Goal: Task Accomplishment & Management: Use online tool/utility

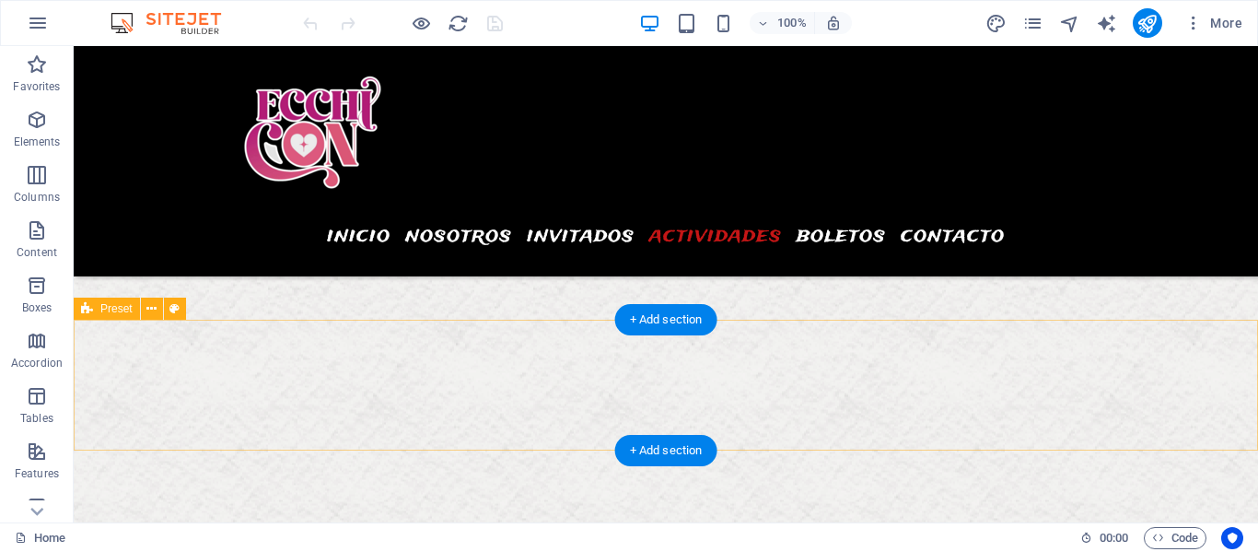
scroll to position [8089, 0]
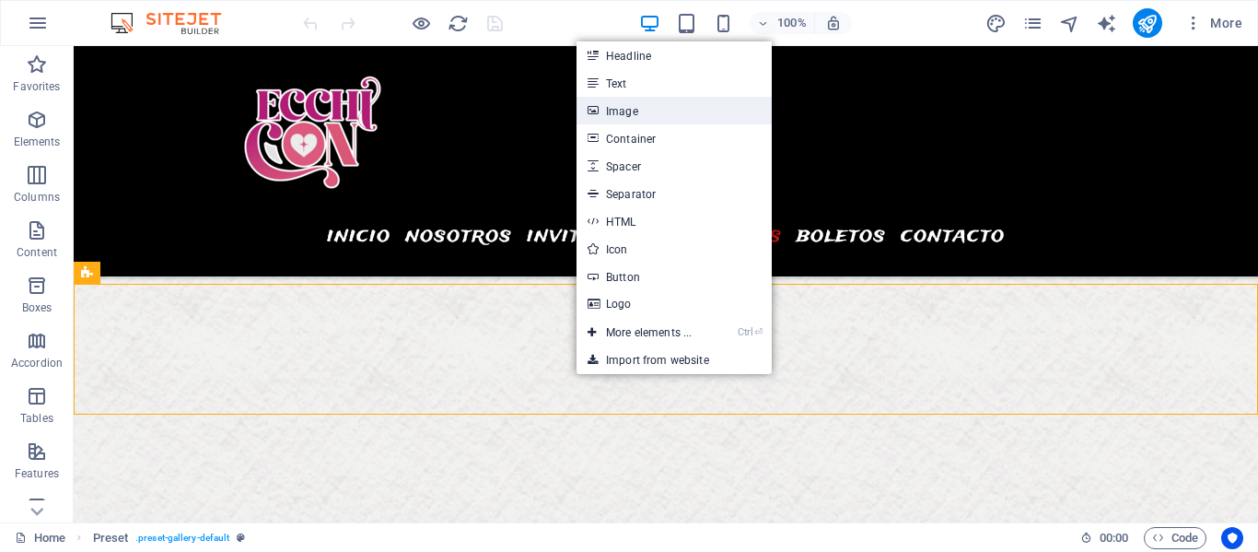
click at [648, 110] on link "Image" at bounding box center [673, 111] width 195 height 28
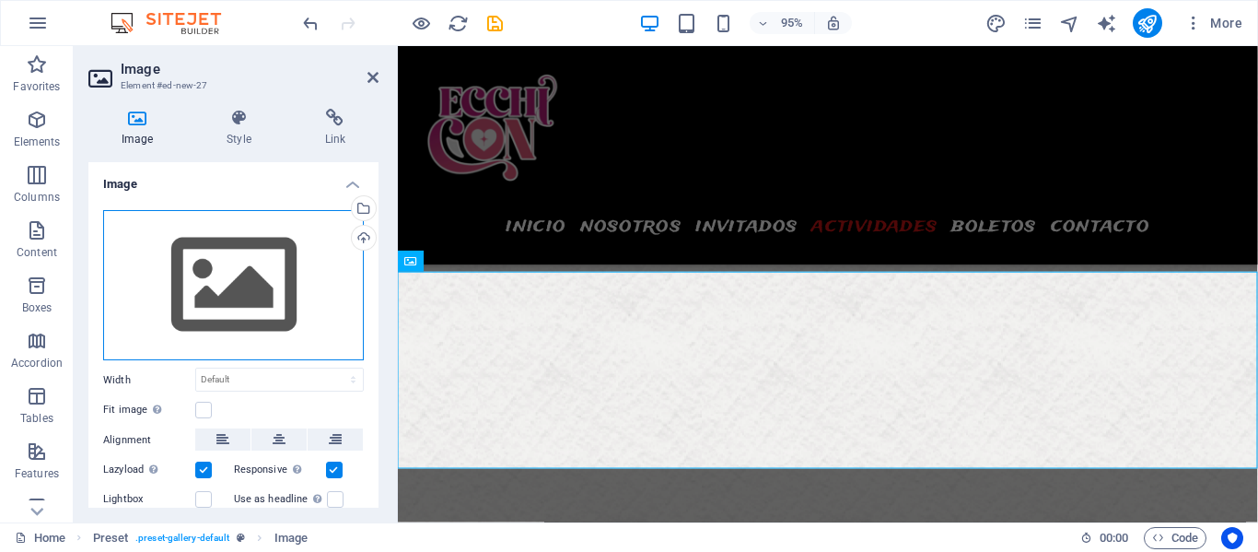
click at [245, 292] on div "Drag files here, click to choose files or select files from Files or our free s…" at bounding box center [233, 285] width 261 height 151
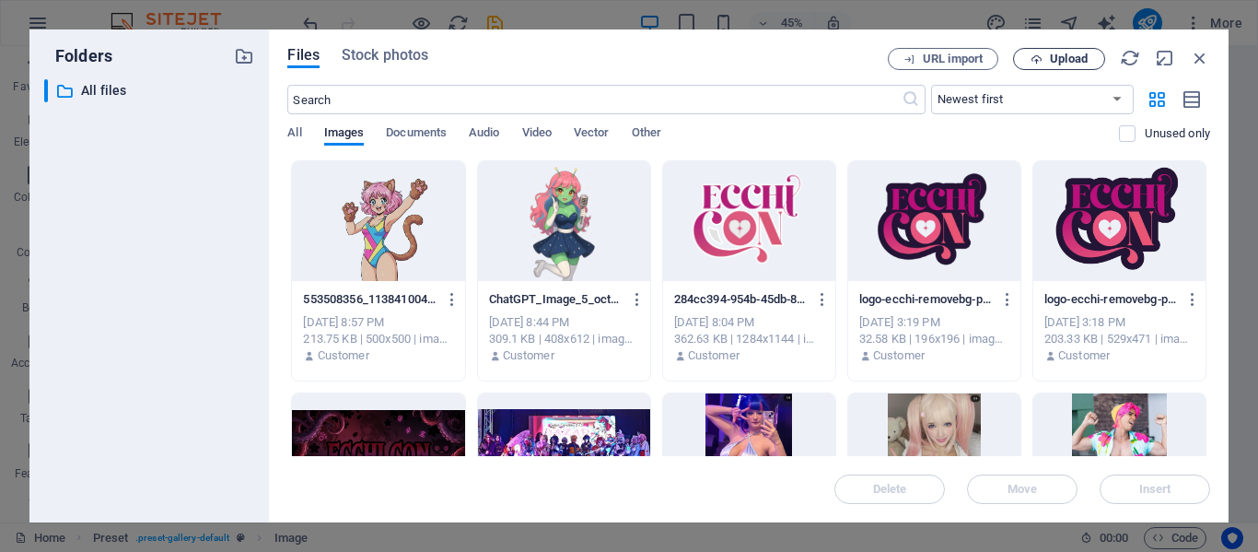
click at [1069, 58] on span "Upload" at bounding box center [1069, 58] width 38 height 11
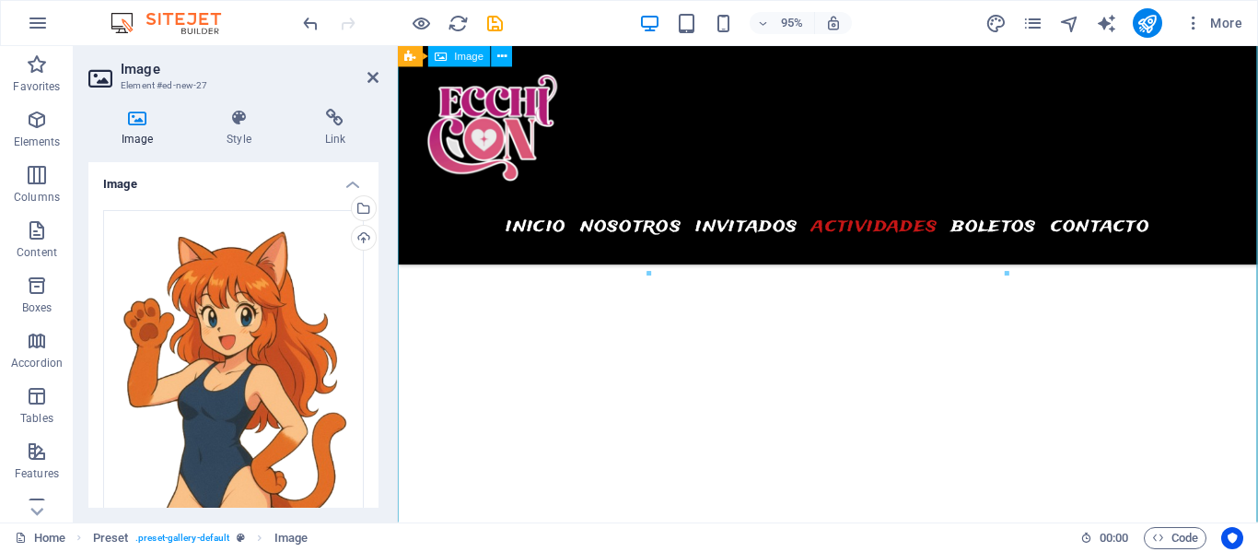
scroll to position [8360, 0]
select select "%"
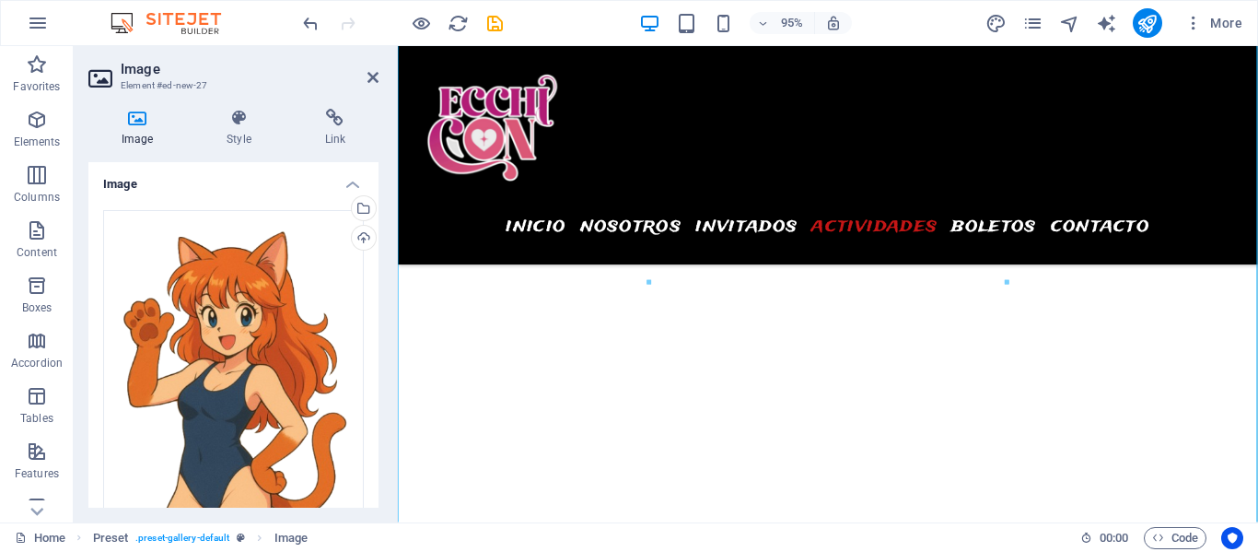
type input "30"
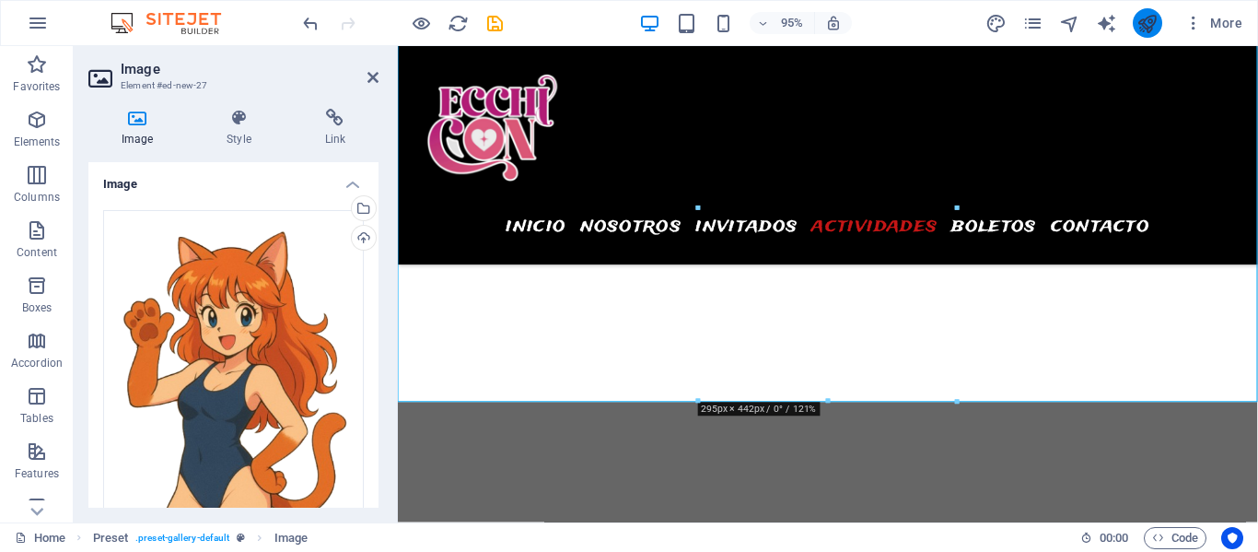
click at [1159, 19] on button "publish" at bounding box center [1147, 22] width 29 height 29
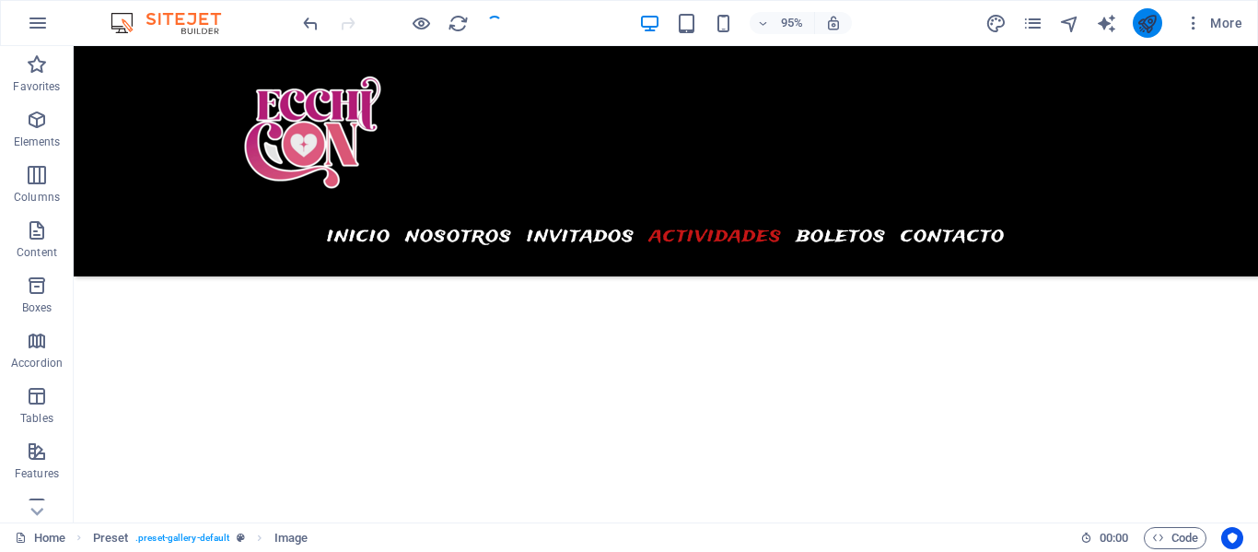
checkbox input "false"
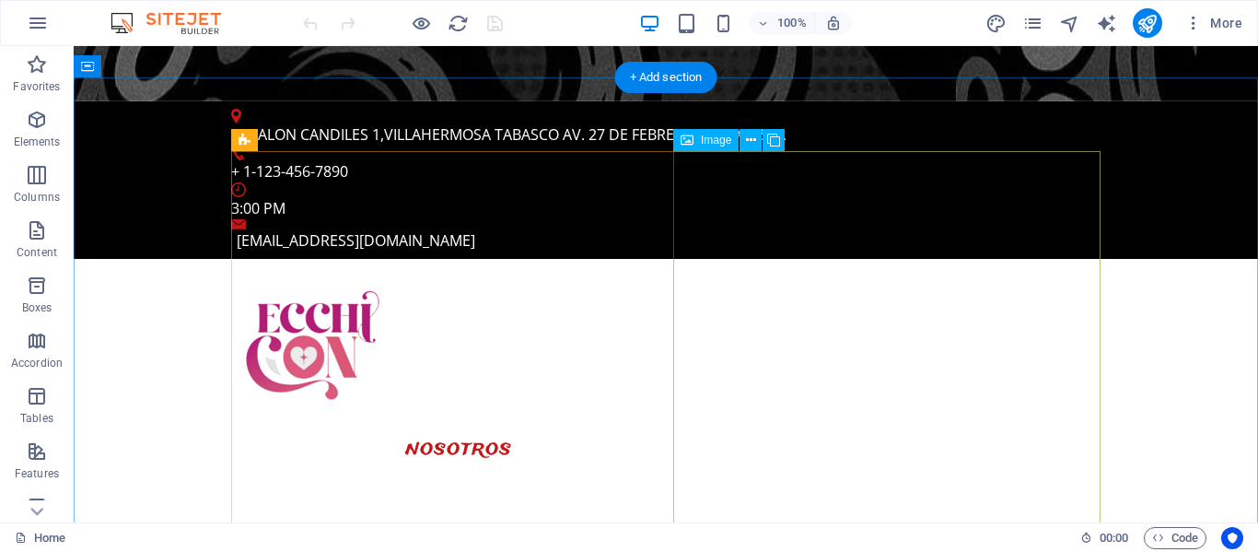
scroll to position [1319, 0]
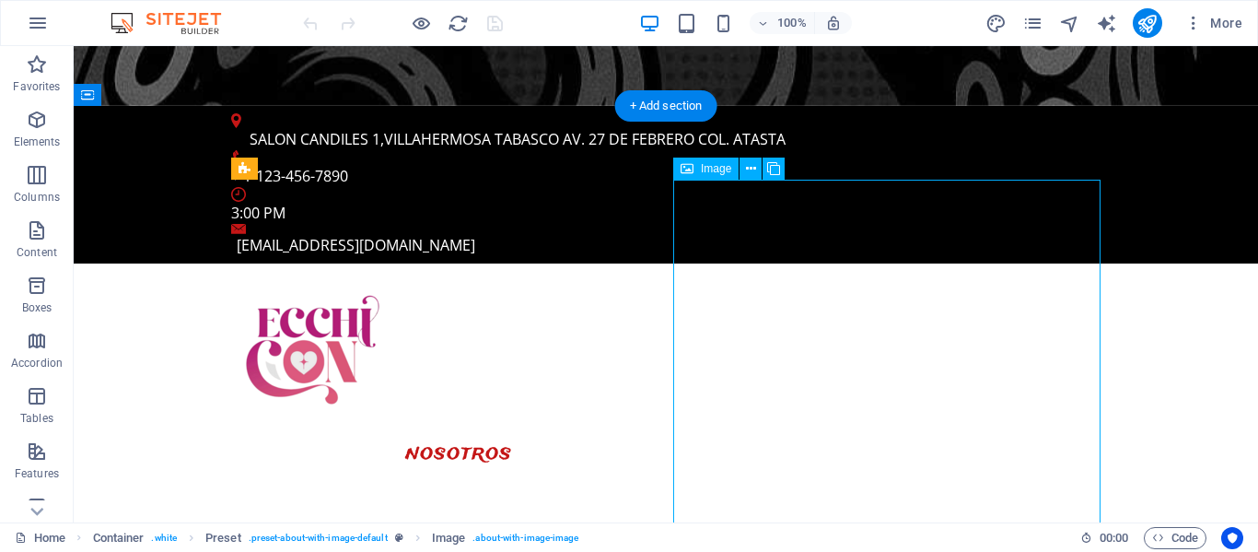
select select "%"
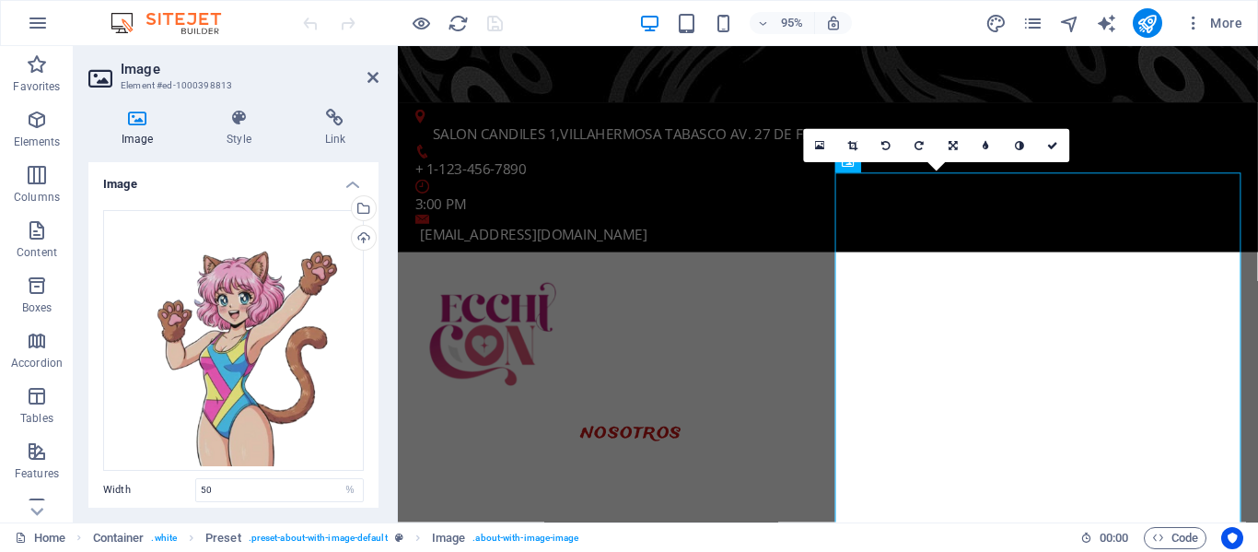
click at [912, 163] on div "16:10 16:9 4:3 1:1 1:2 0" at bounding box center [936, 146] width 266 height 33
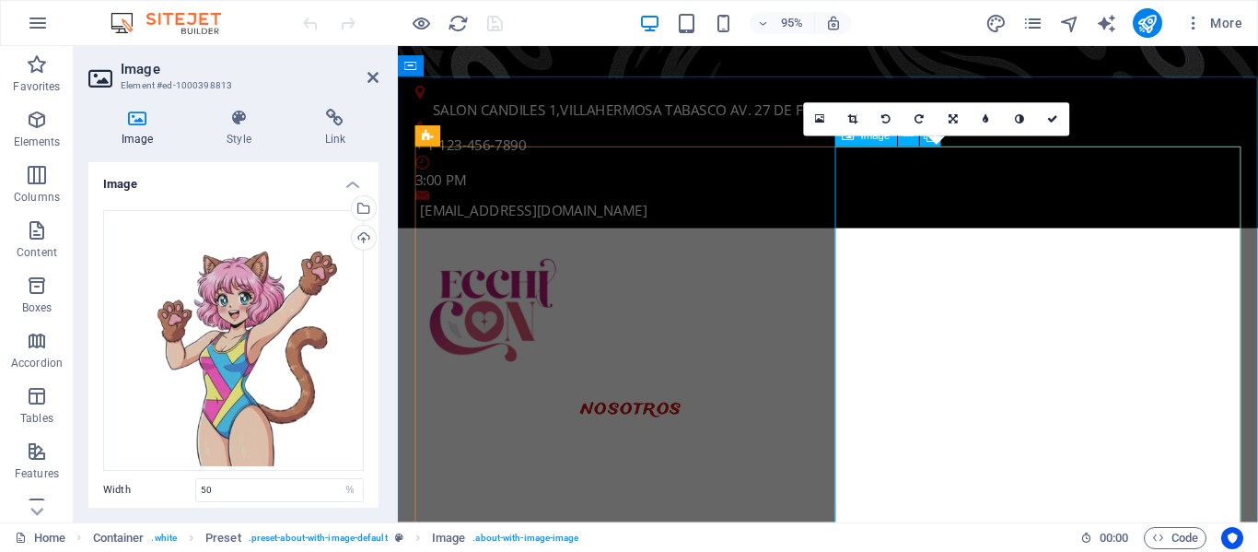
scroll to position [1347, 0]
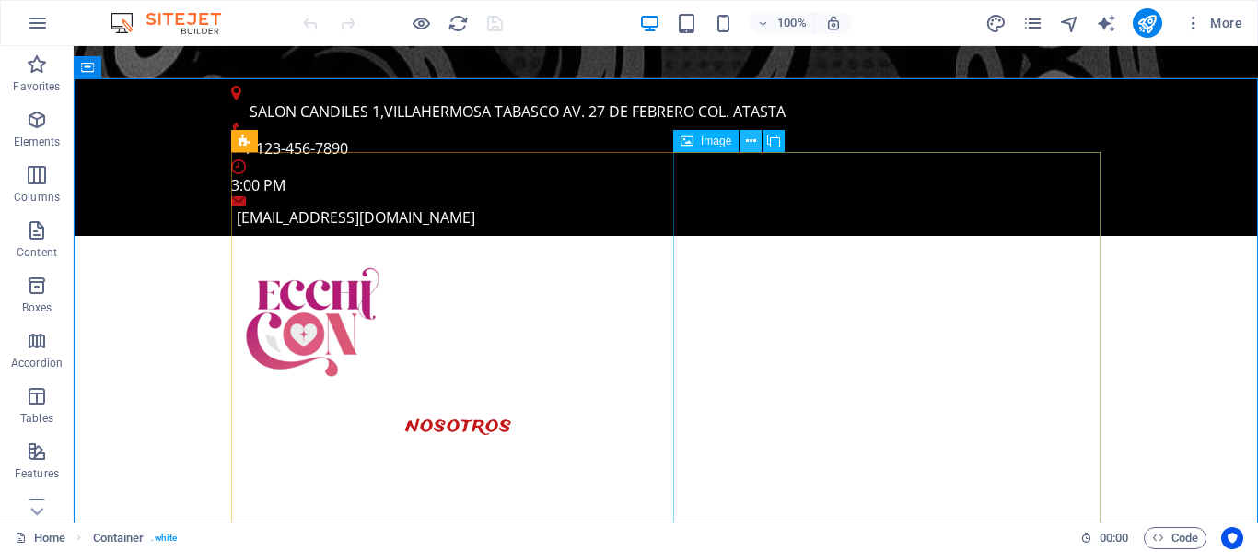
click at [748, 144] on icon at bounding box center [751, 141] width 10 height 19
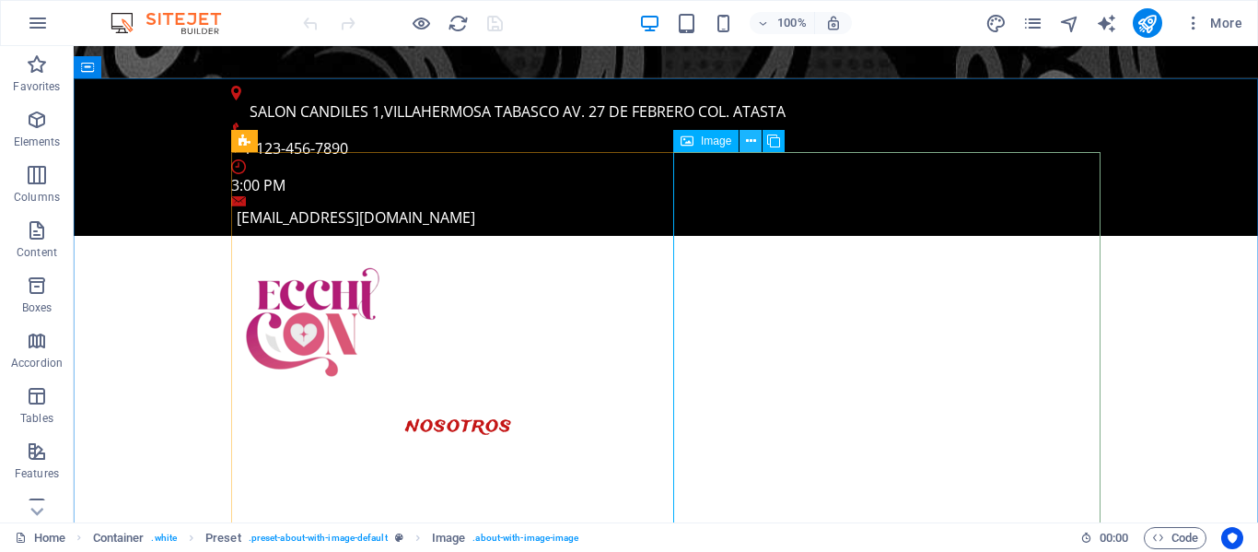
click at [749, 147] on icon at bounding box center [751, 141] width 10 height 19
click at [753, 145] on icon at bounding box center [751, 141] width 10 height 19
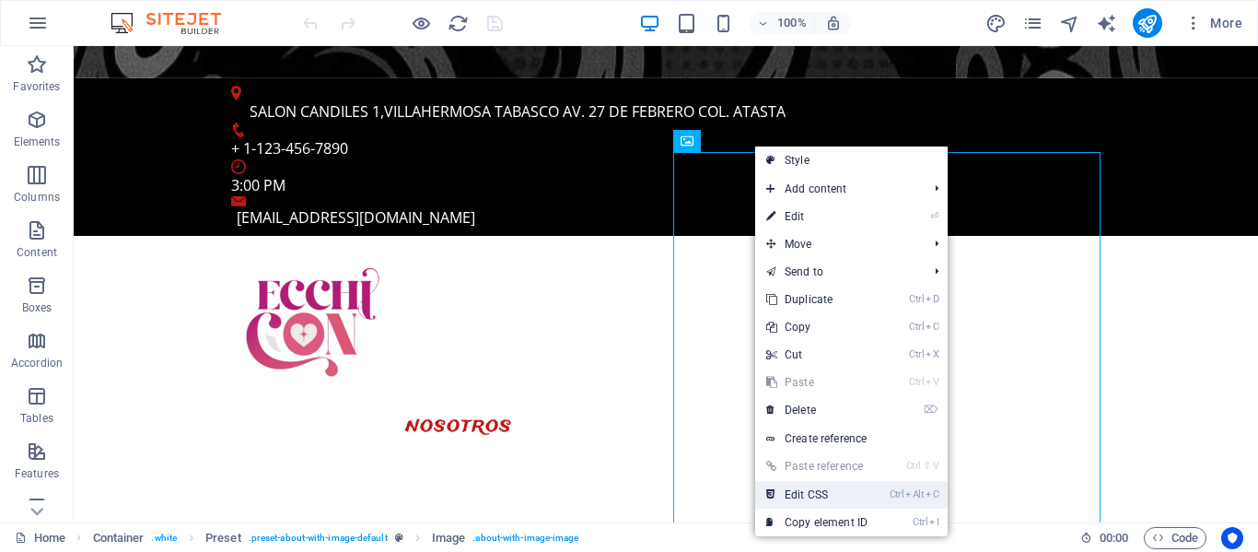
click at [819, 495] on link "Ctrl Alt C Edit CSS" at bounding box center [816, 495] width 123 height 28
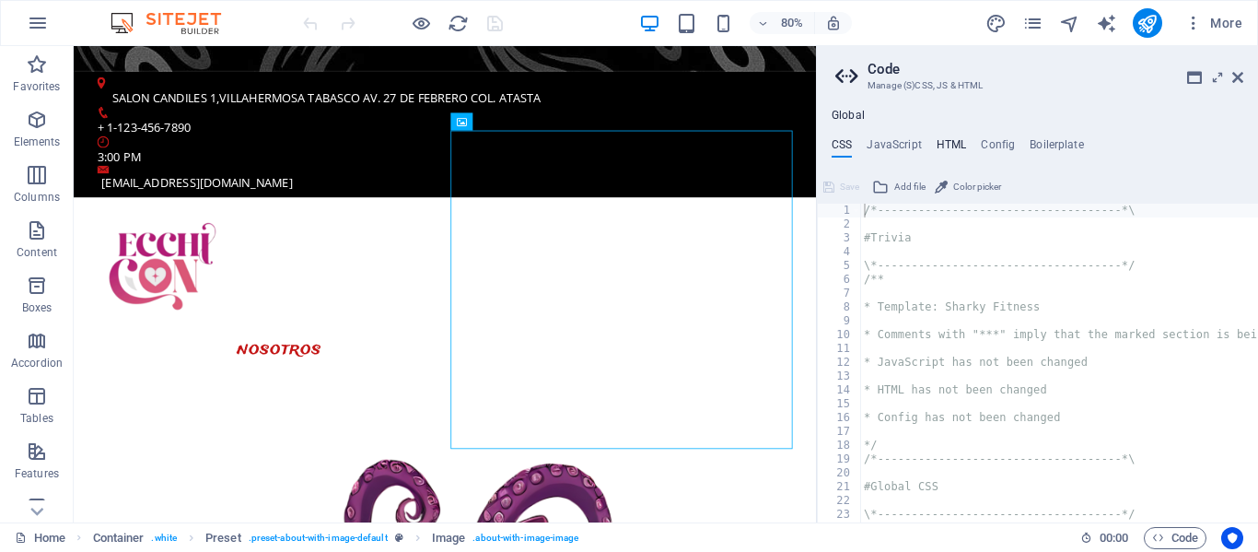
click at [948, 138] on h4 "HTML" at bounding box center [951, 148] width 30 height 20
type textarea "<a href="#main-content" class="wv-link-content button">Skip to main content</a>"
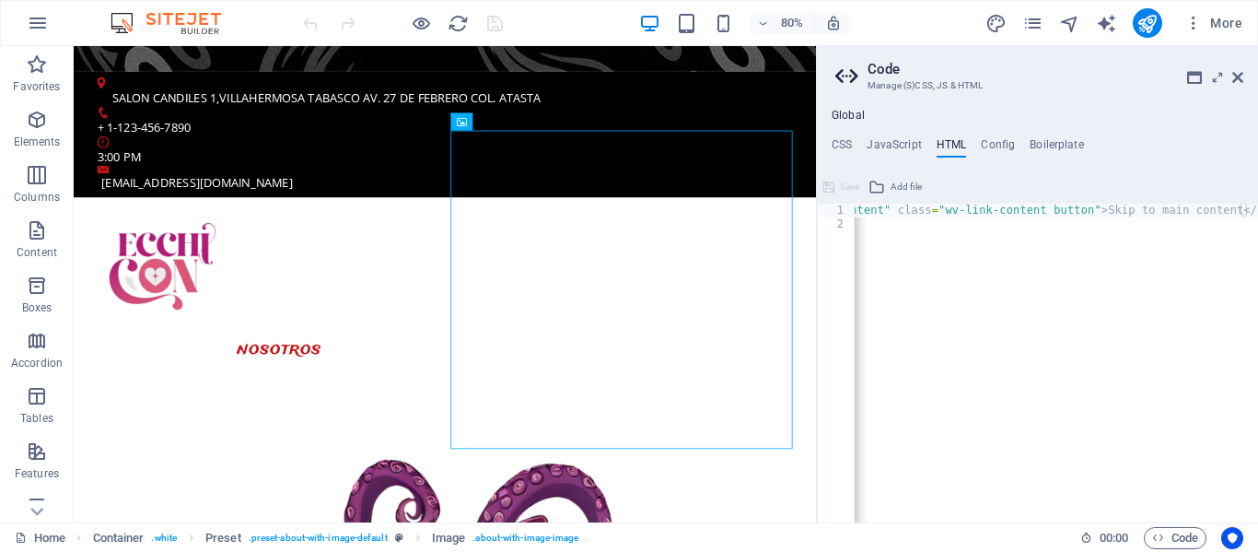
scroll to position [0, 0]
click at [886, 138] on h4 "JavaScript" at bounding box center [893, 148] width 54 height 20
type textarea "/* JS for preset "Content Slider" */"
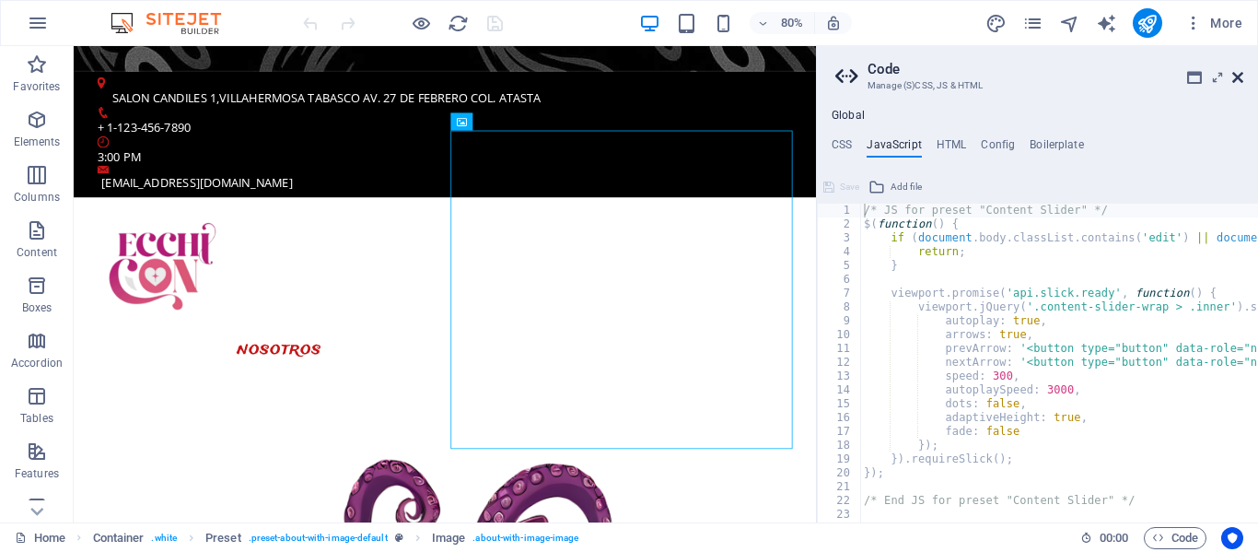
click at [1236, 73] on icon at bounding box center [1237, 77] width 11 height 15
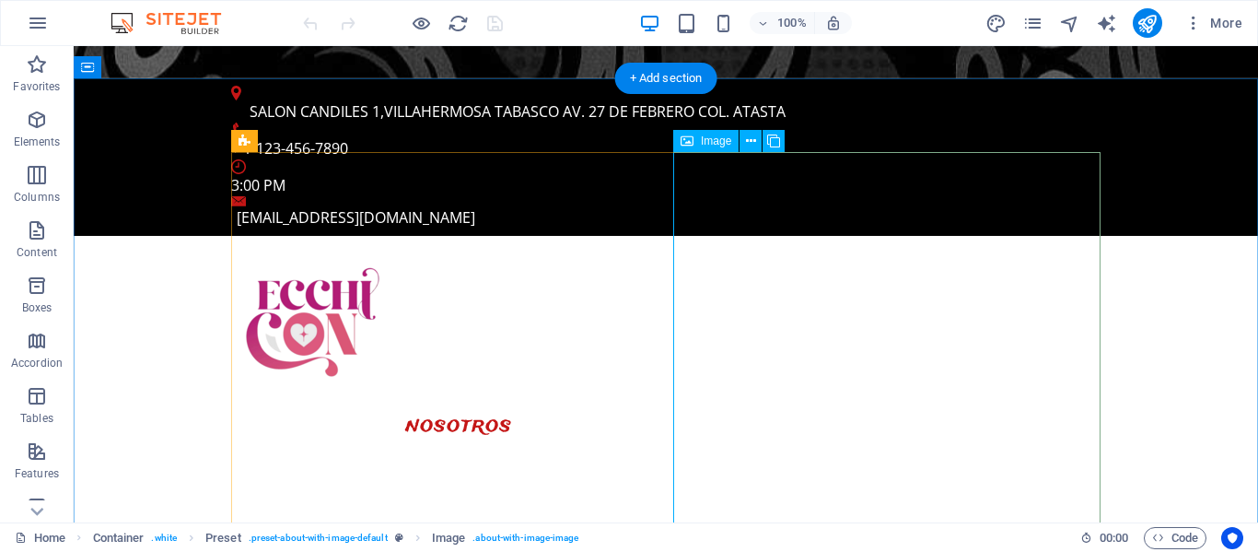
select select "%"
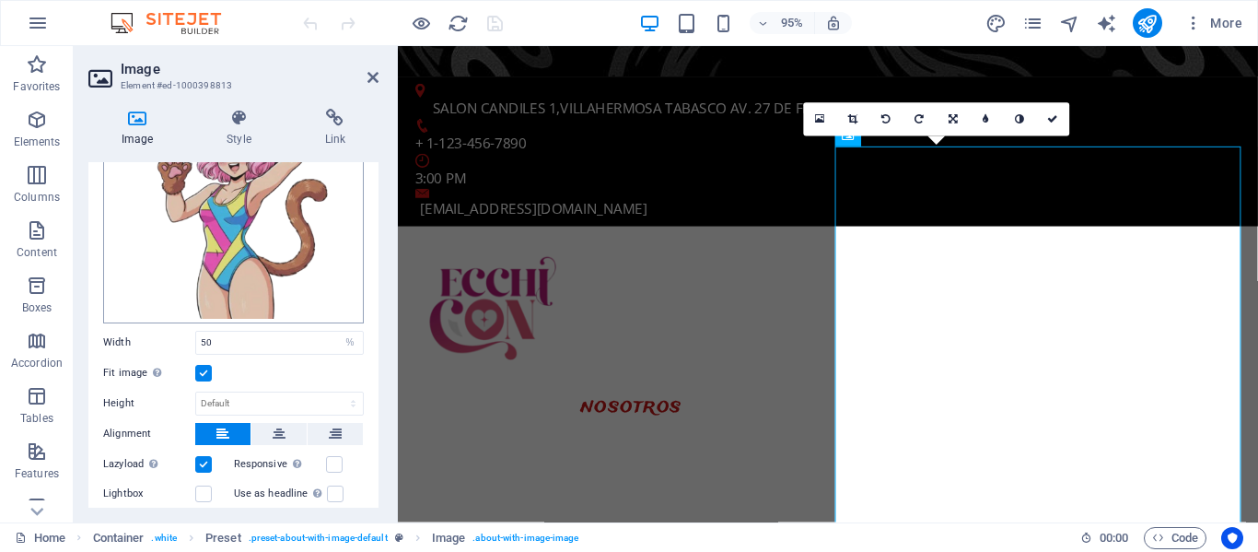
scroll to position [152, 0]
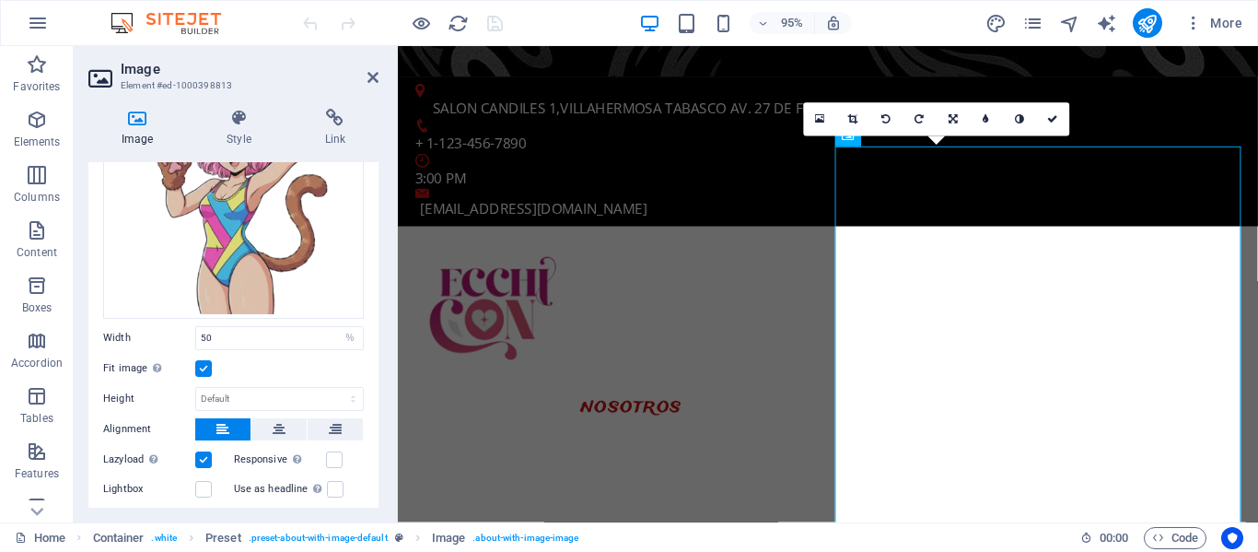
click at [206, 368] on label at bounding box center [203, 368] width 17 height 17
click at [0, 0] on input "Fit image Automatically fit image to a fixed width and height" at bounding box center [0, 0] width 0 height 0
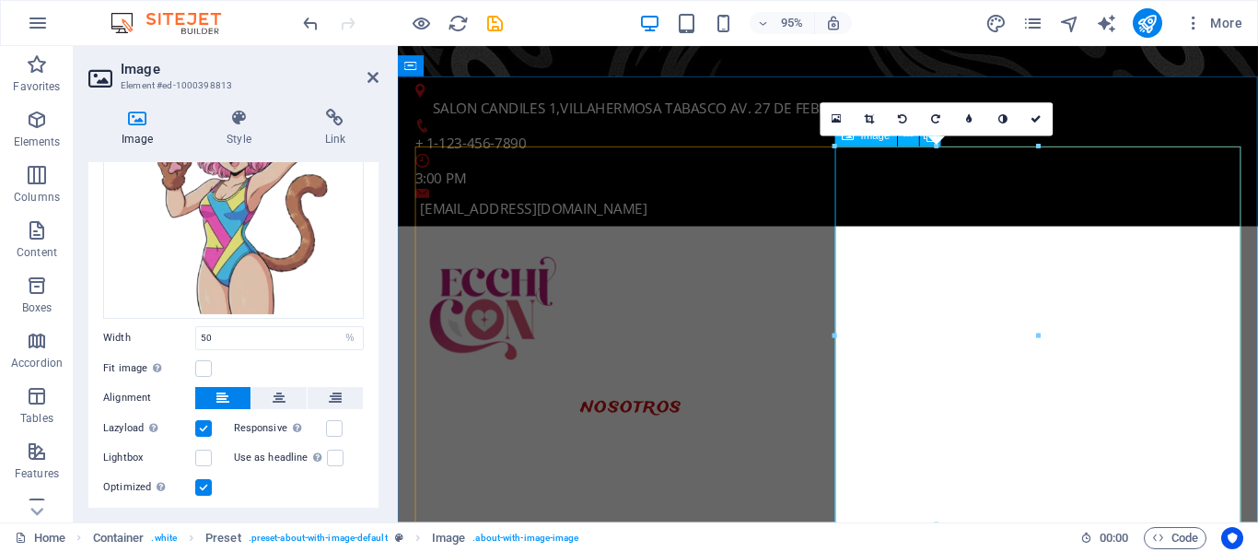
drag, startPoint x: 1438, startPoint y: 382, endPoint x: 1146, endPoint y: 348, distance: 293.9
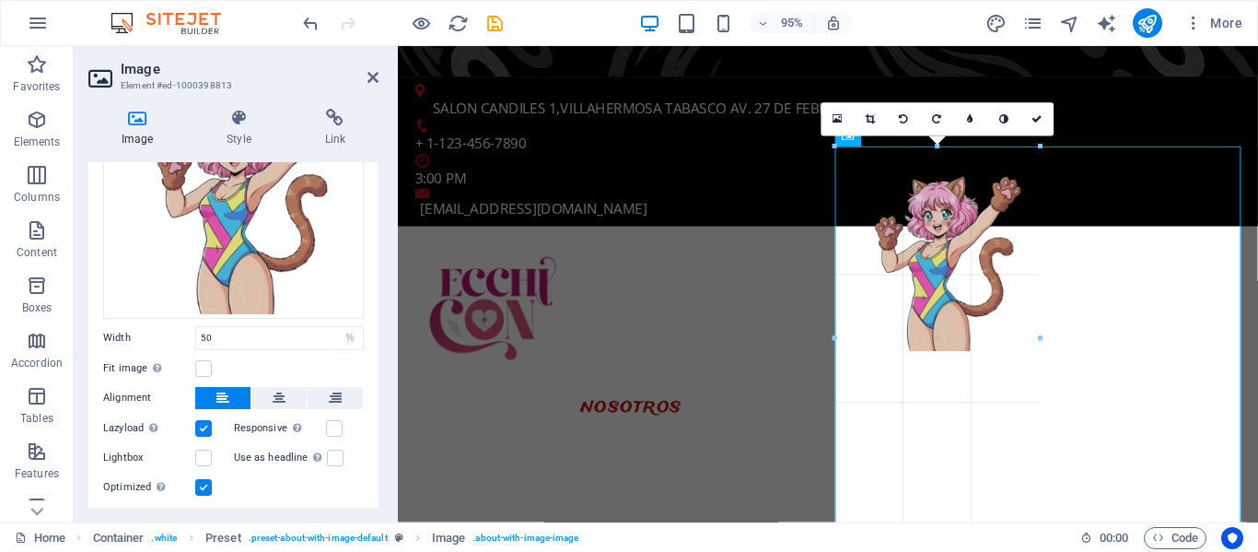
click at [1047, 307] on div at bounding box center [828, 336] width 826 height 378
type input "234"
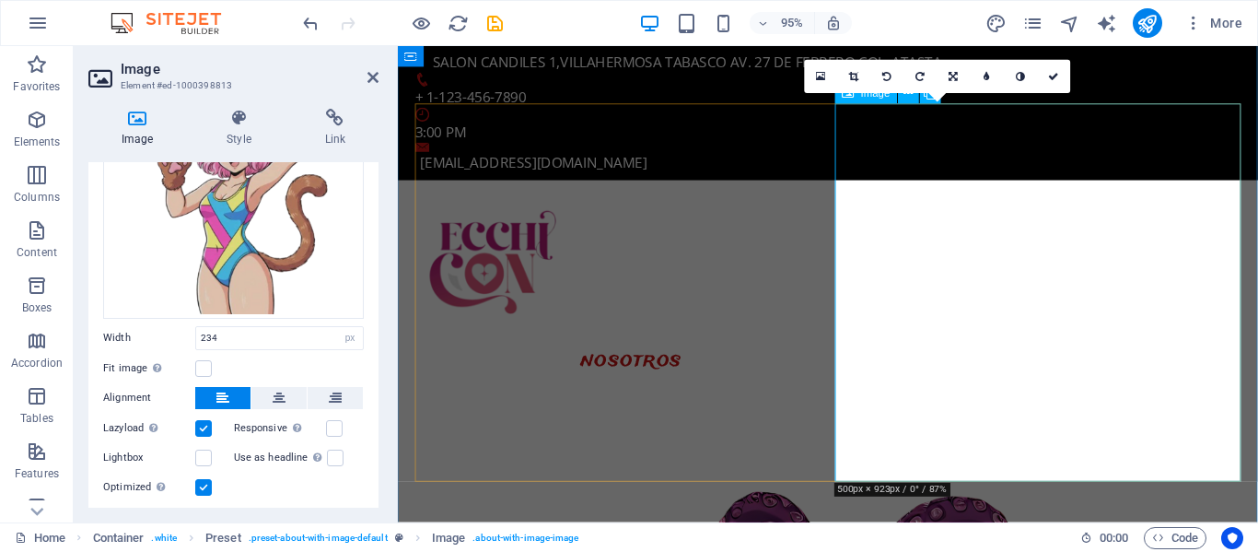
scroll to position [1347, 0]
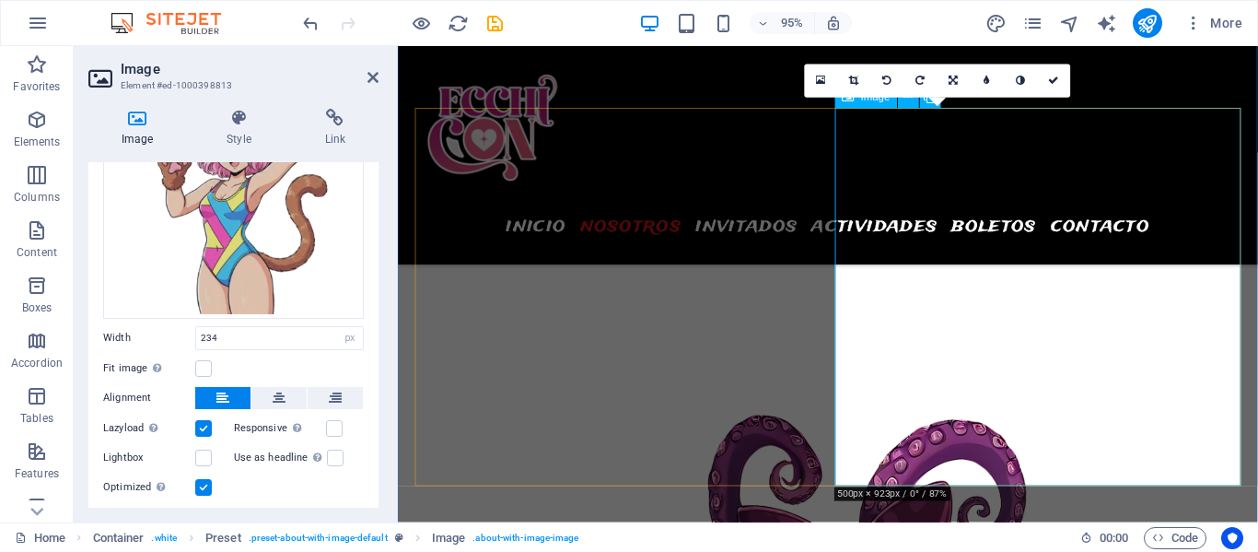
scroll to position [1469, 0]
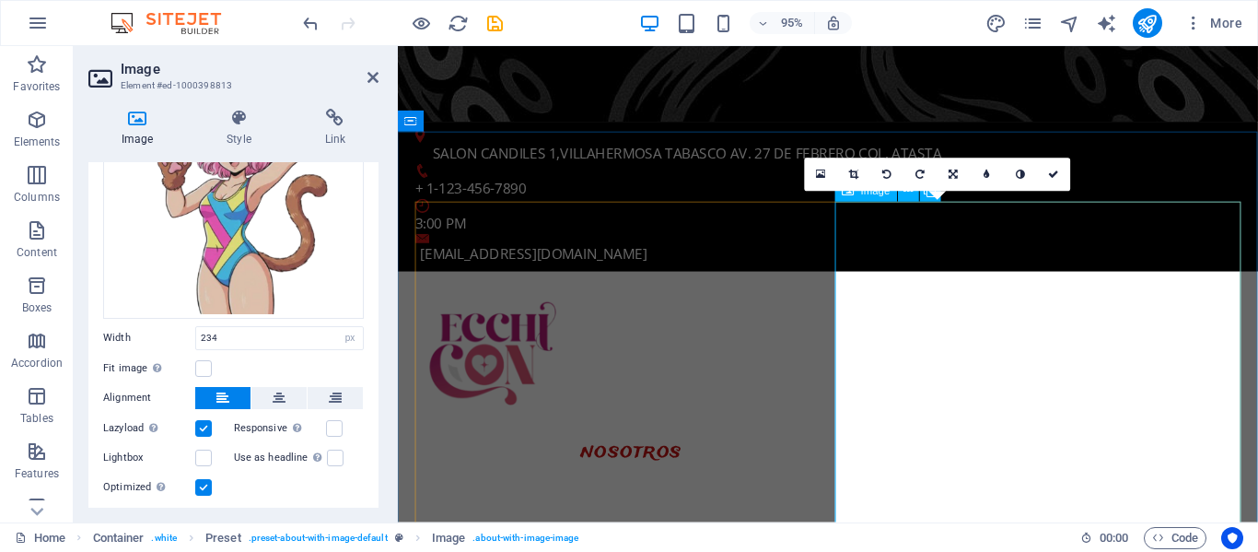
scroll to position [1302, 0]
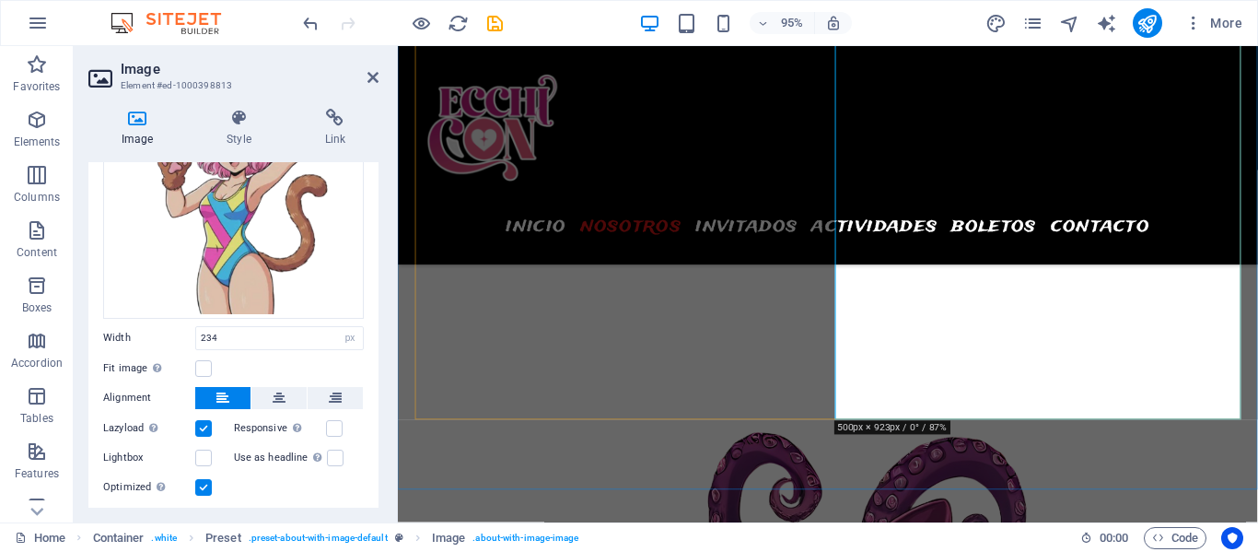
scroll to position [1470, 0]
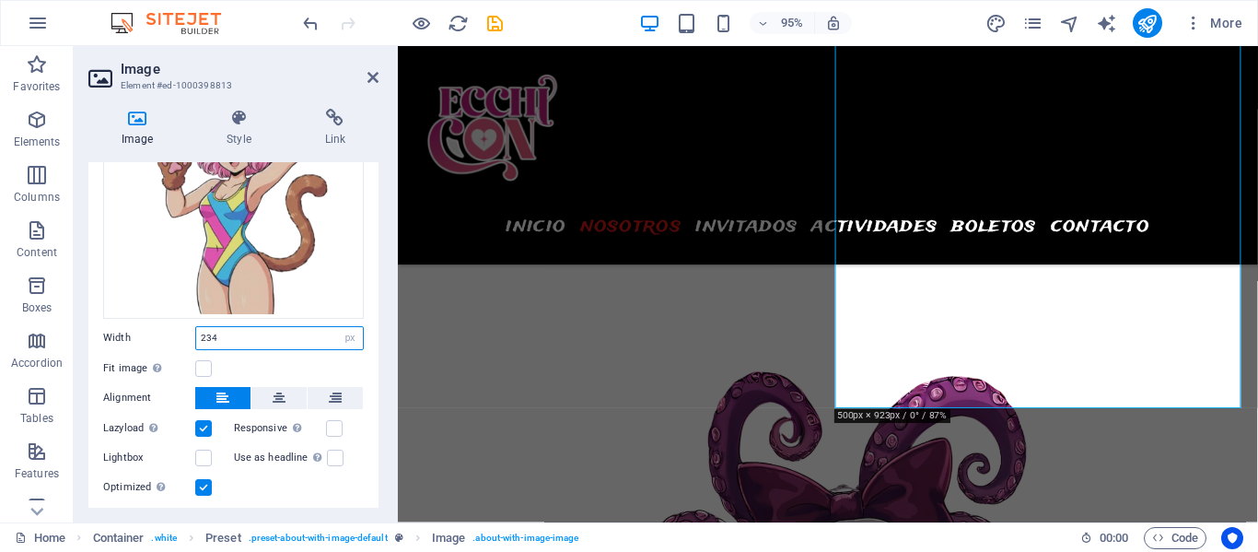
click at [293, 337] on input "234" at bounding box center [279, 338] width 167 height 22
click at [353, 337] on select "Default auto px rem % em vh vw" at bounding box center [350, 338] width 26 height 22
select select "%"
click at [337, 327] on select "Default auto px rem % em vh vw" at bounding box center [350, 338] width 26 height 22
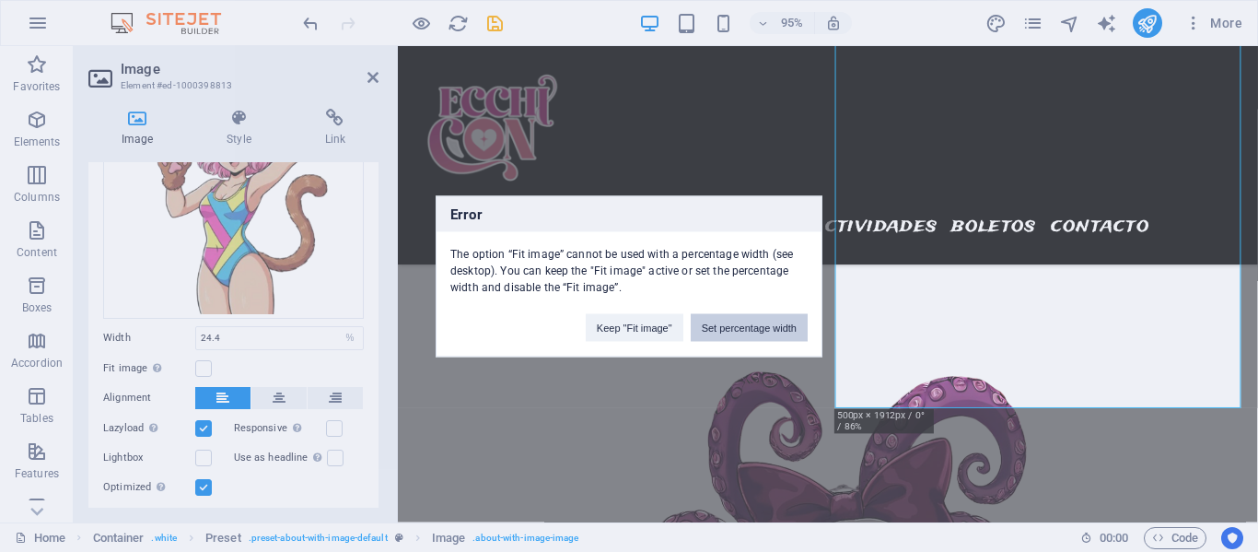
click at [774, 313] on button "Set percentage width" at bounding box center [749, 327] width 117 height 28
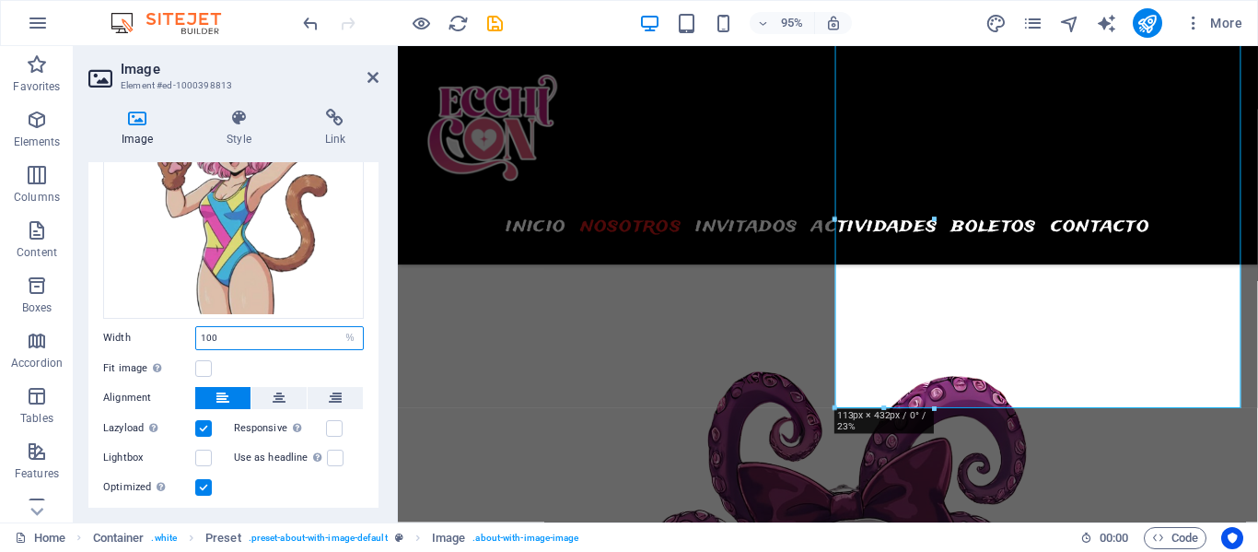
type input "100"
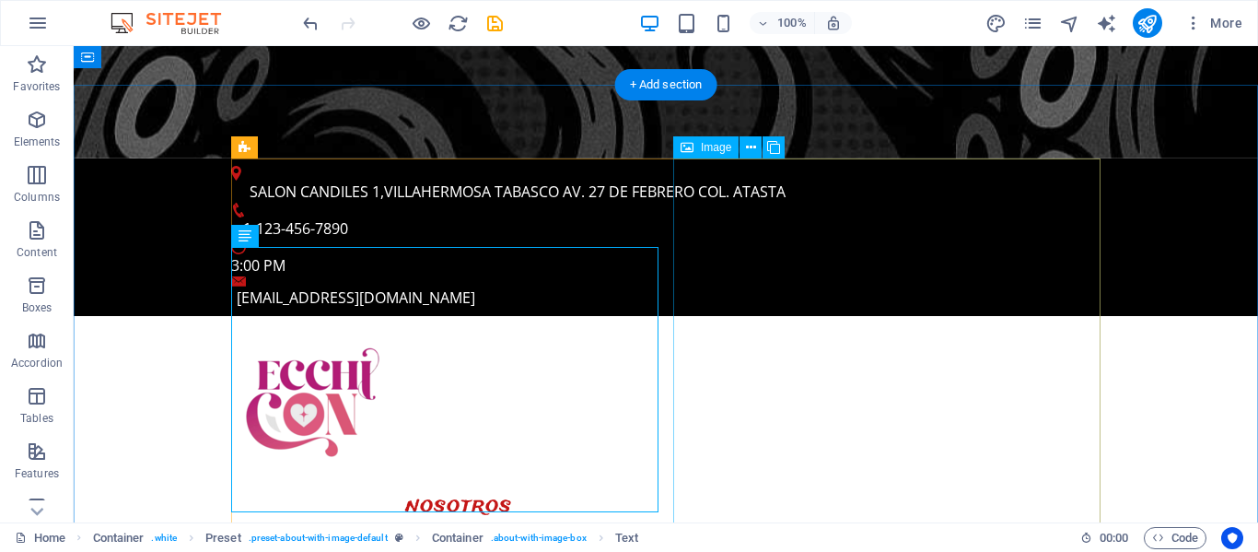
scroll to position [1256, 0]
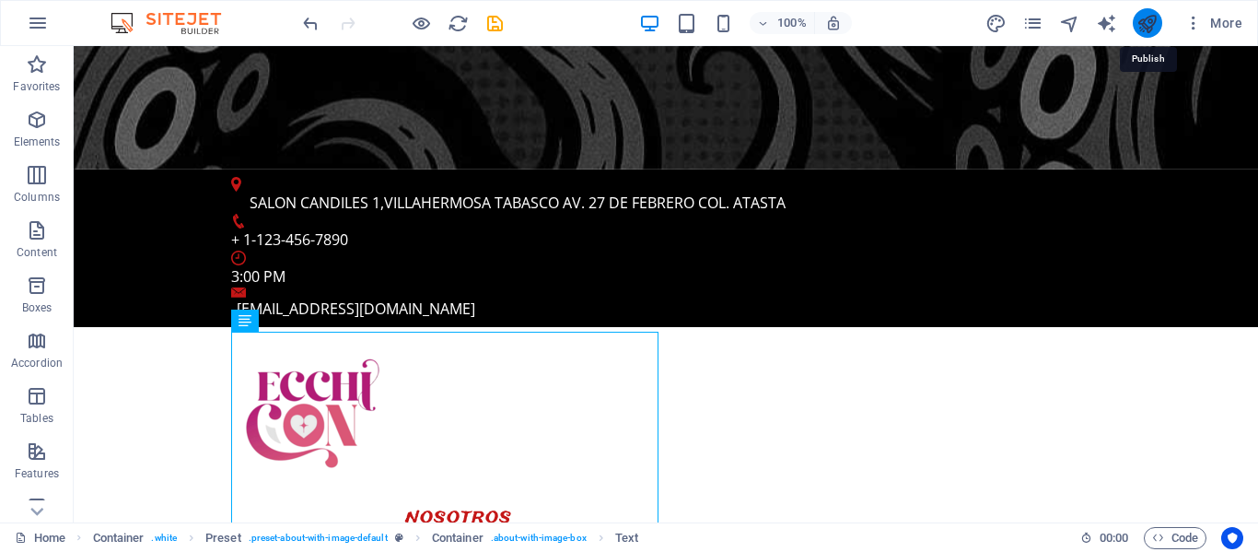
click at [1152, 26] on icon "publish" at bounding box center [1146, 23] width 21 height 21
checkbox input "false"
